Goal: Check status: Check status

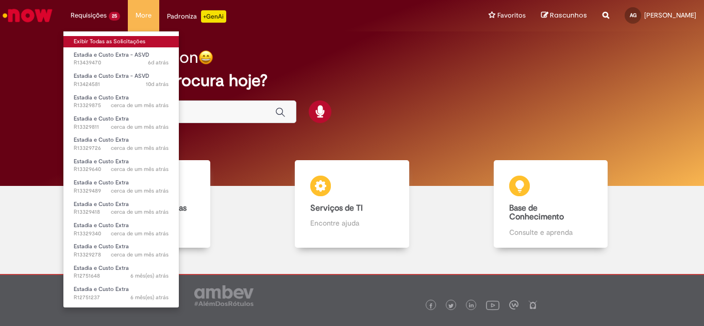
click at [121, 40] on link "Exibir Todas as Solicitações" at bounding box center [120, 41] width 115 height 11
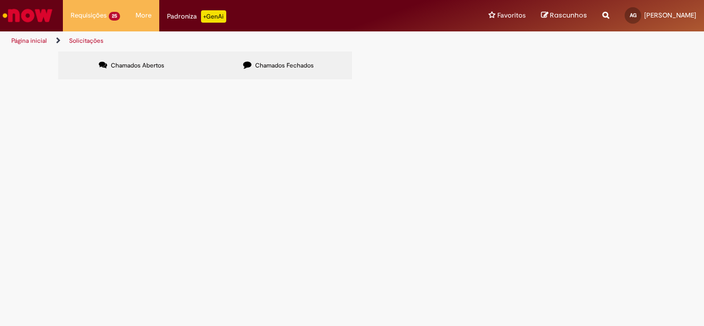
click at [0, 0] on td at bounding box center [0, 0] width 0 height 0
click at [0, 0] on span "Estadia e Custo Extra" at bounding box center [0, 0] width 0 height 0
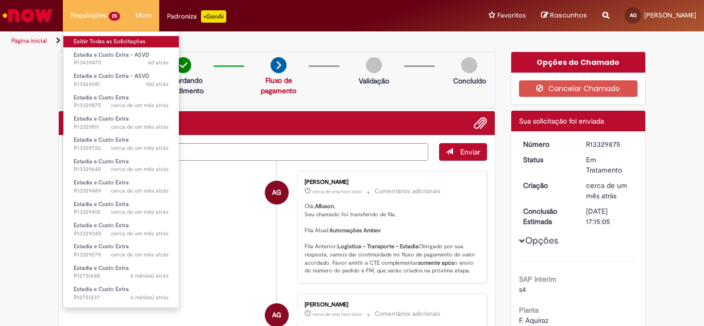
click at [98, 41] on link "Exibir Todas as Solicitações" at bounding box center [120, 41] width 115 height 11
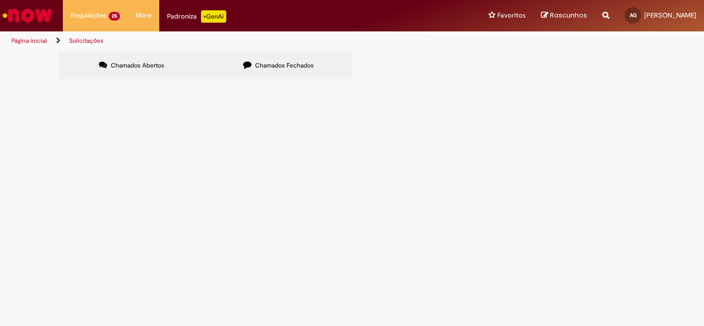
click at [0, 0] on span "Boa tarde, Barsotti. segue em anexo a planilha ASVD/EC Julho de 2025." at bounding box center [0, 0] width 0 height 0
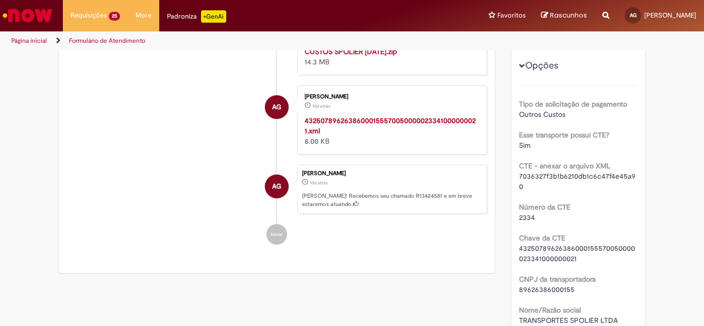
scroll to position [103, 0]
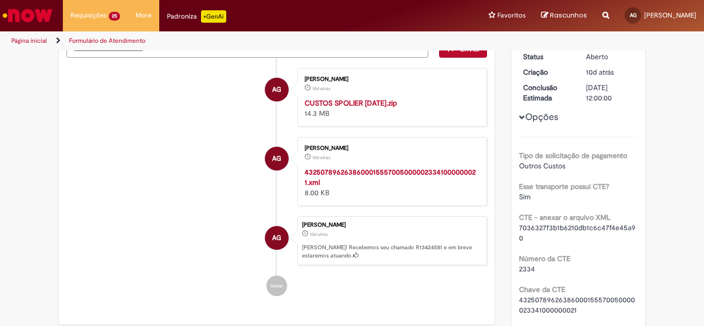
drag, startPoint x: 415, startPoint y: 106, endPoint x: 300, endPoint y: 104, distance: 115.4
click at [300, 104] on div "[PERSON_NAME] 10d atrás 10 dias atrás CUSTOS SPOLIER [DATE].zip 14.3 MB" at bounding box center [391, 97] width 183 height 53
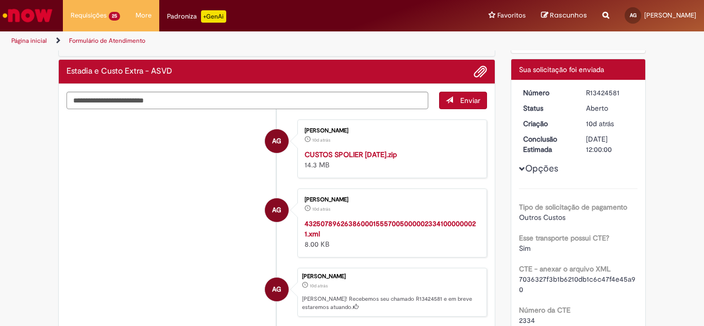
scroll to position [0, 0]
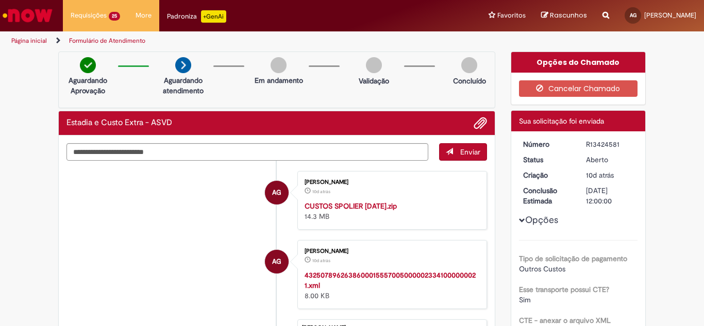
click at [244, 90] on div "Aguardando Aprovação Aguardando atendimento Em andamento Validação Concluído" at bounding box center [276, 80] width 437 height 57
